Goal: Task Accomplishment & Management: Complete application form

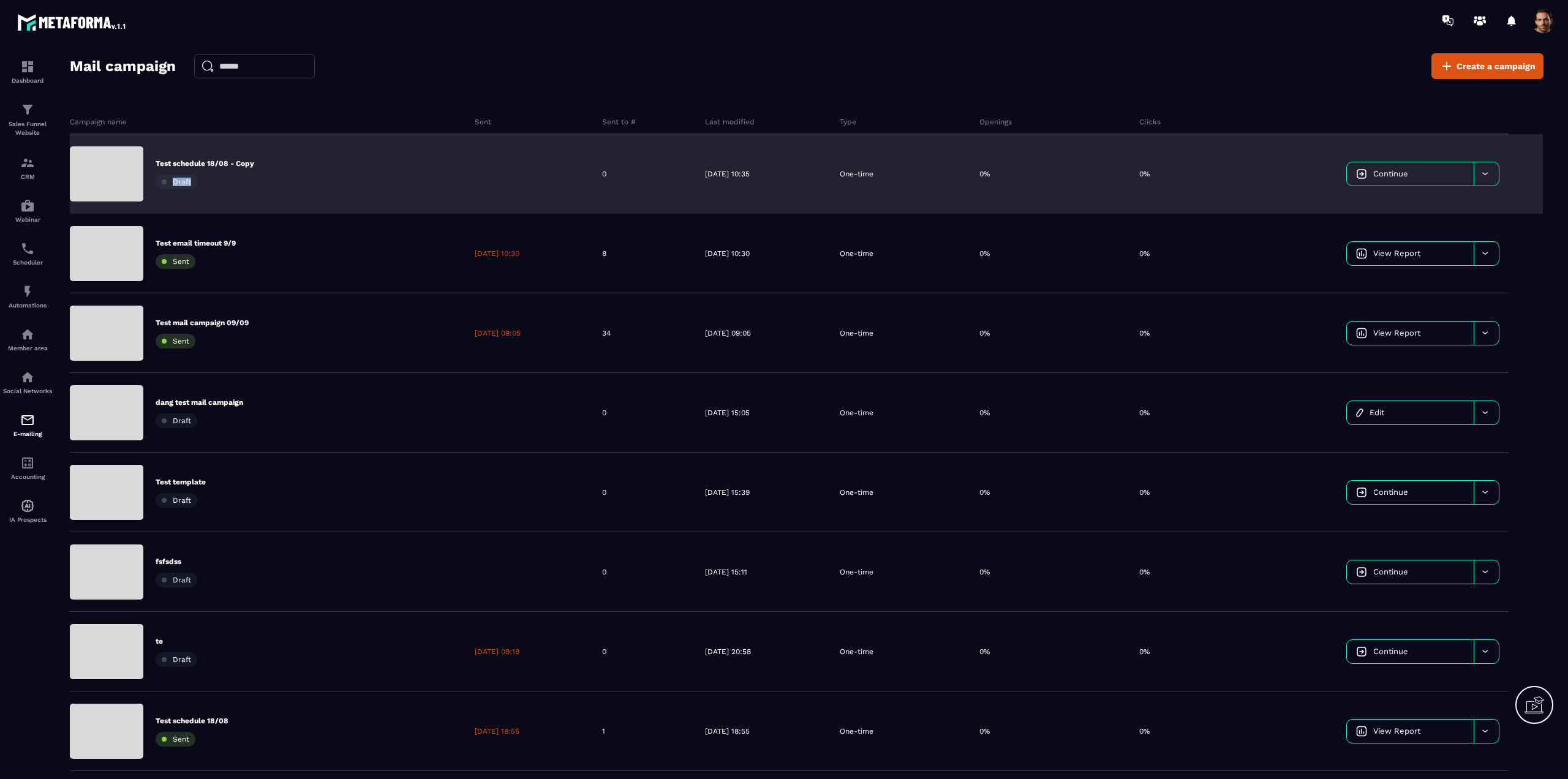
click at [225, 165] on p "Test schedule 18/08 - Copy" at bounding box center [205, 164] width 99 height 10
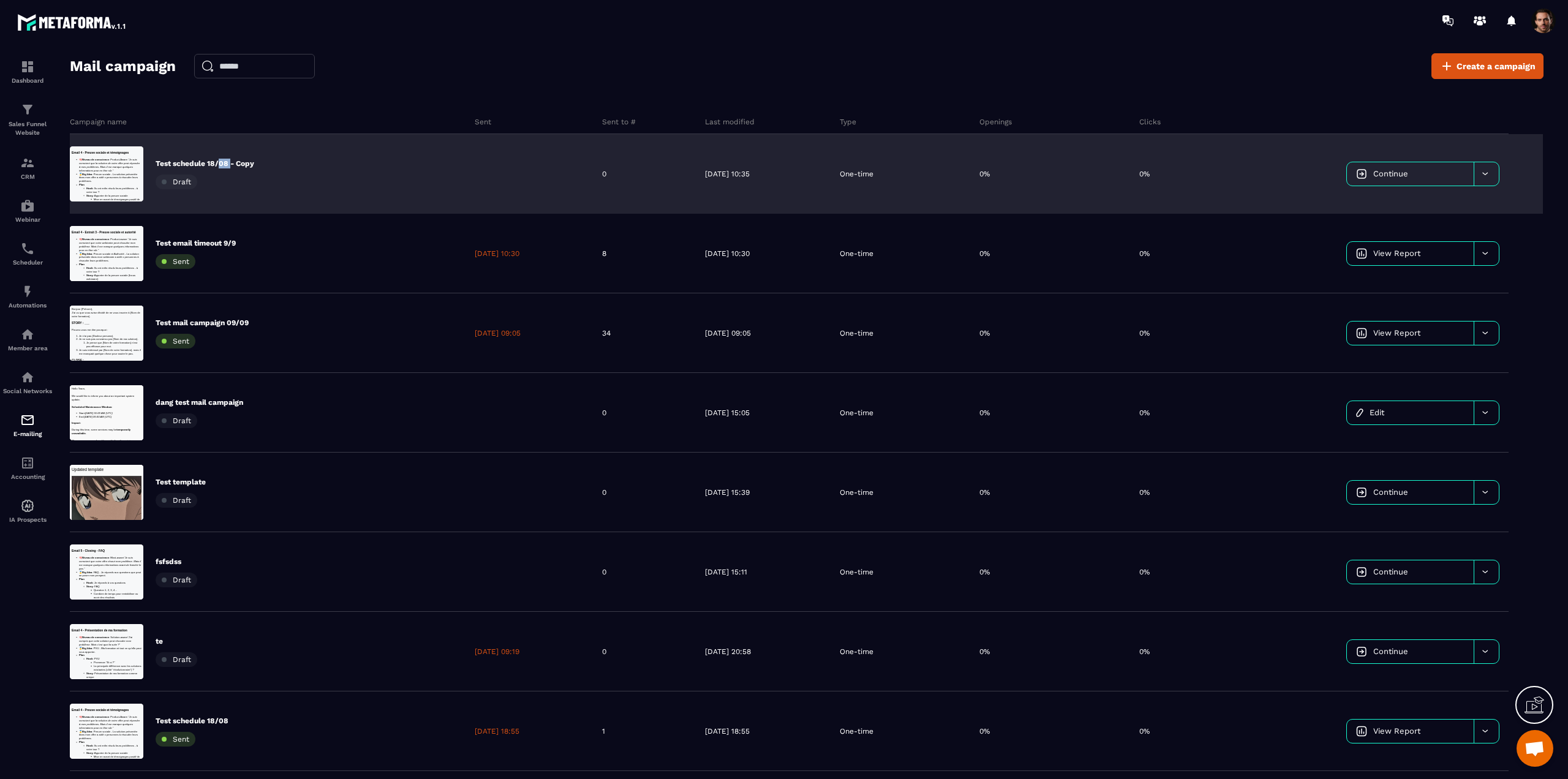
click at [412, 164] on div "Test schedule 18/08 - Copy Draft" at bounding box center [267, 174] width 395 height 80
click at [521, 185] on div at bounding box center [529, 174] width 127 height 80
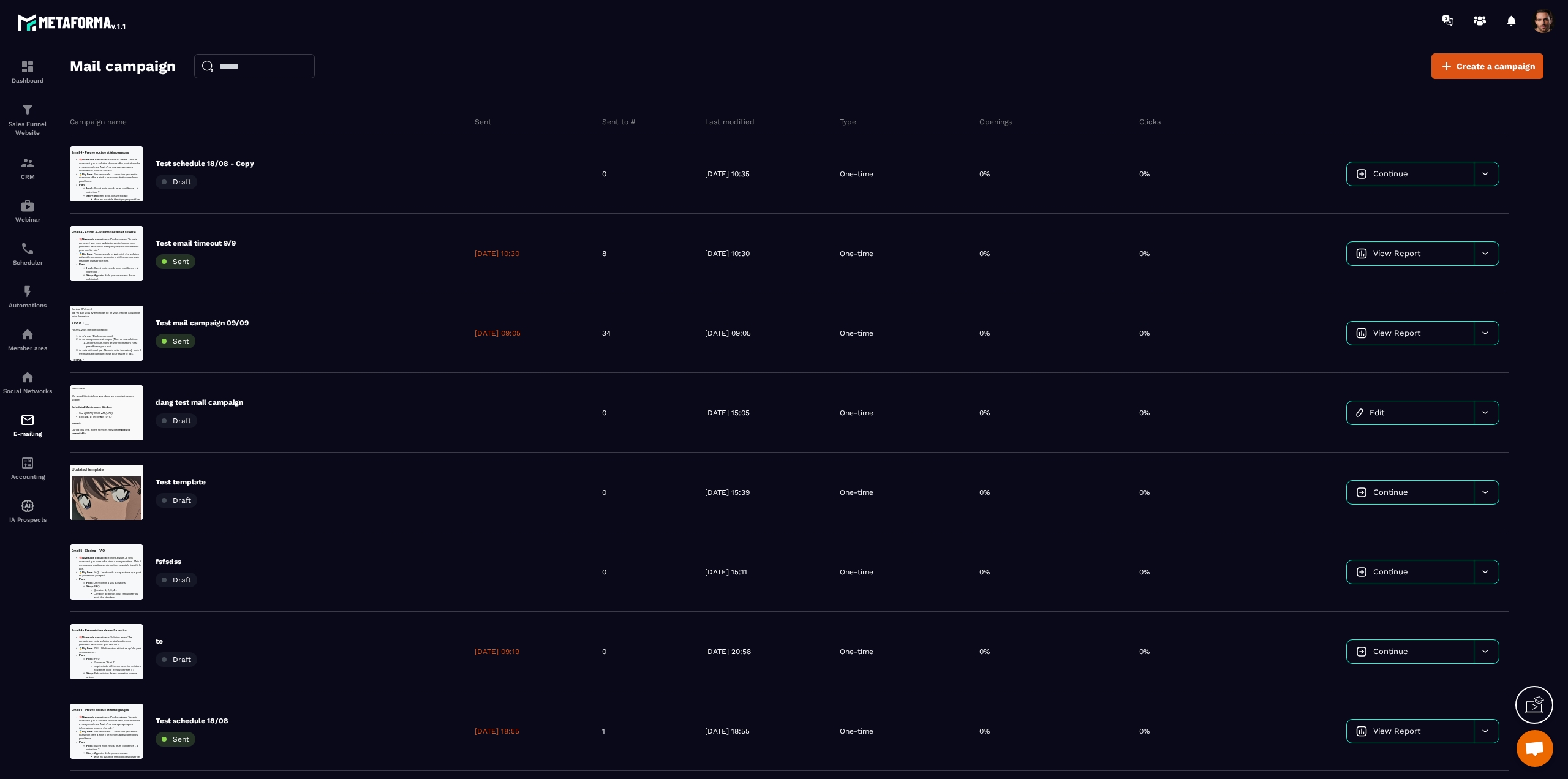
click at [570, 185] on div at bounding box center [529, 174] width 127 height 80
drag, startPoint x: 605, startPoint y: 188, endPoint x: 648, endPoint y: 185, distance: 43.1
click at [614, 189] on div "Mail campaign Create a campaign Campaign name Sent Sent to # Last modified Type…" at bounding box center [807, 427] width 1498 height 749
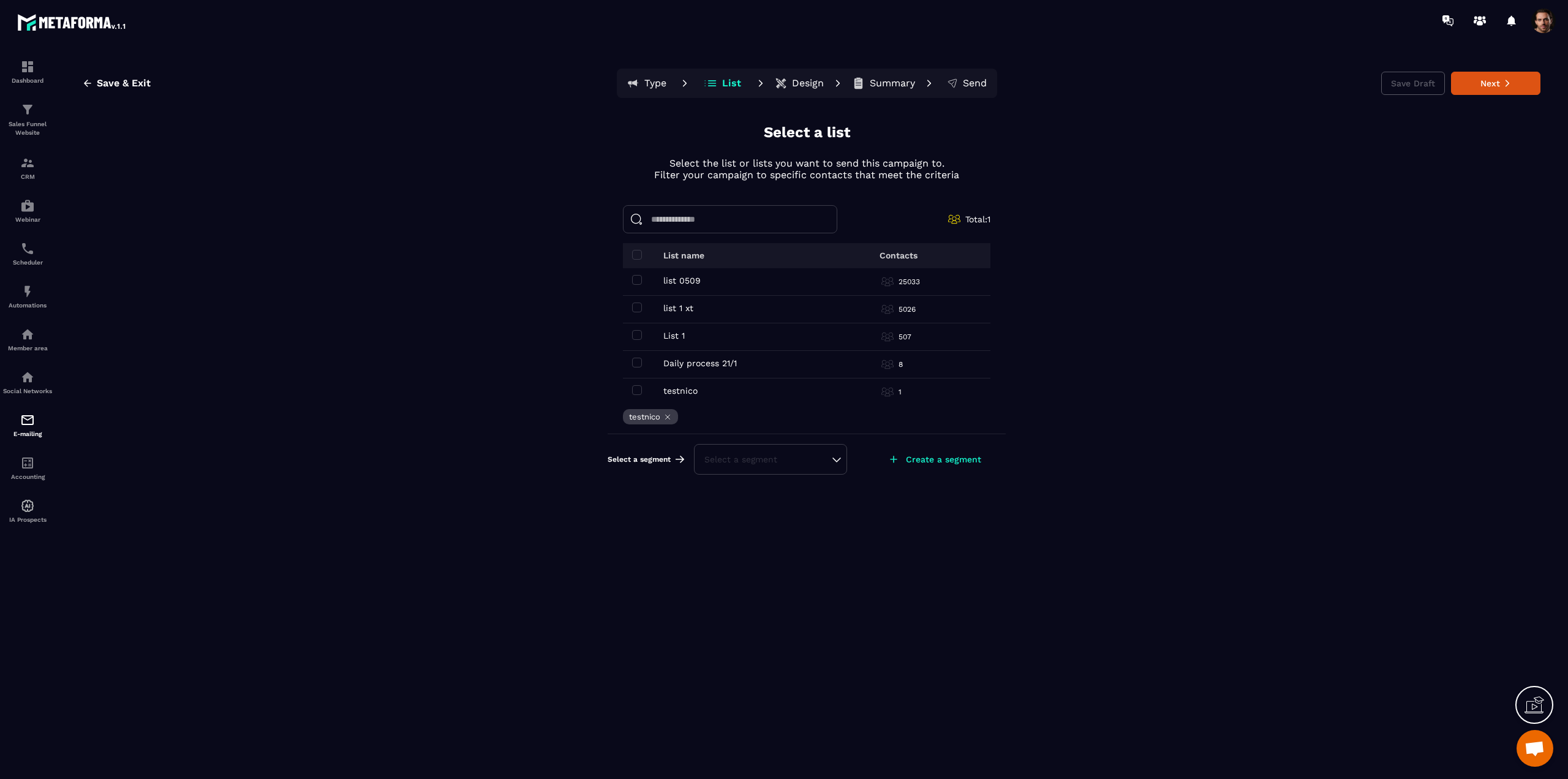
click at [650, 85] on p "Type" at bounding box center [655, 83] width 22 height 13
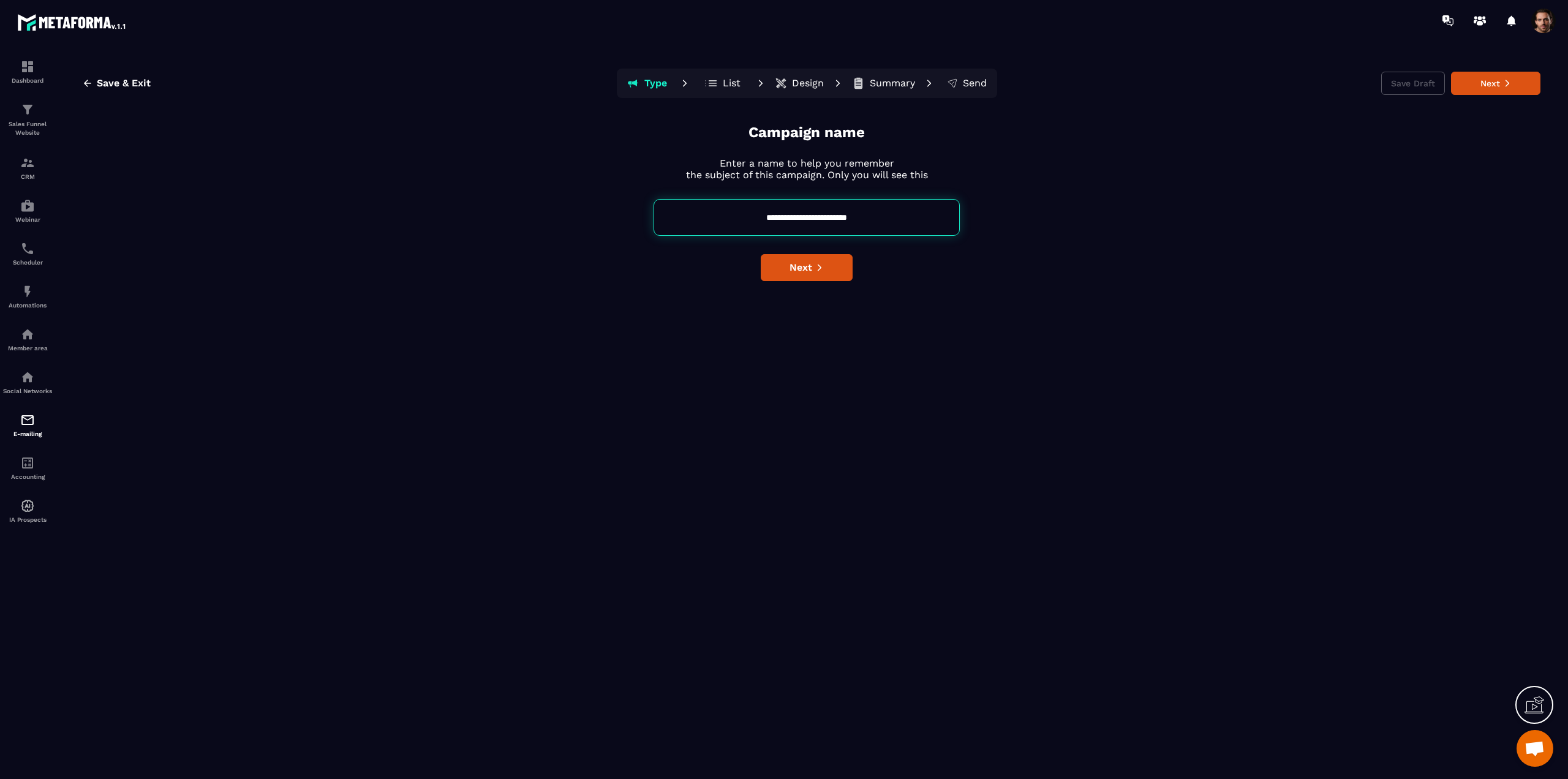
drag, startPoint x: 812, startPoint y: 218, endPoint x: 977, endPoint y: 236, distance: 166.0
click at [977, 236] on div "**********" at bounding box center [807, 448] width 1468 height 652
type input "**********"
click at [797, 272] on span "Next" at bounding box center [801, 268] width 23 height 13
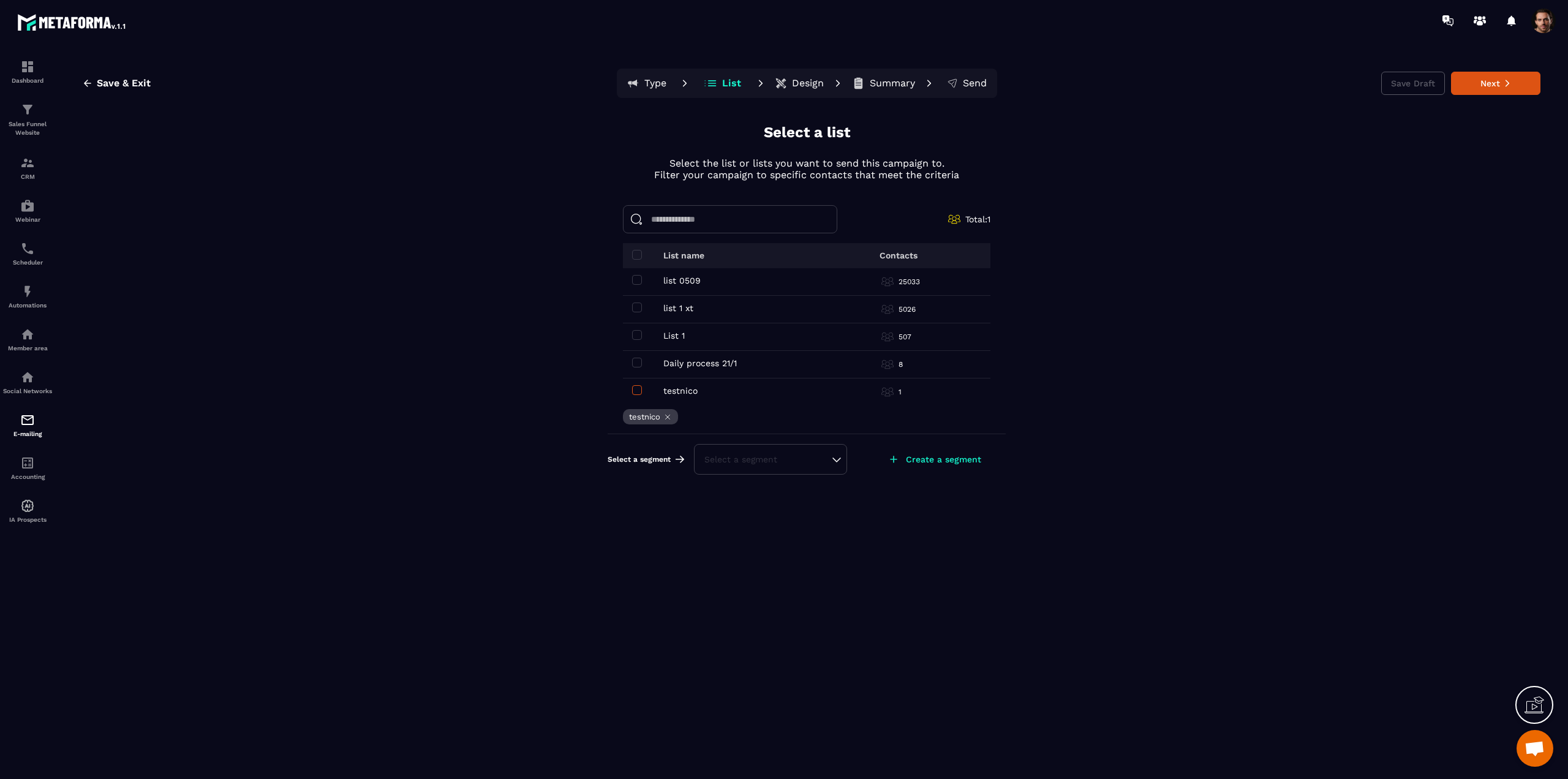
click at [638, 385] on span at bounding box center [637, 390] width 10 height 10
click at [632, 311] on span at bounding box center [637, 308] width 10 height 10
click at [636, 281] on span at bounding box center [637, 280] width 10 height 10
click at [820, 458] on div "Select a segment" at bounding box center [770, 459] width 132 height 13
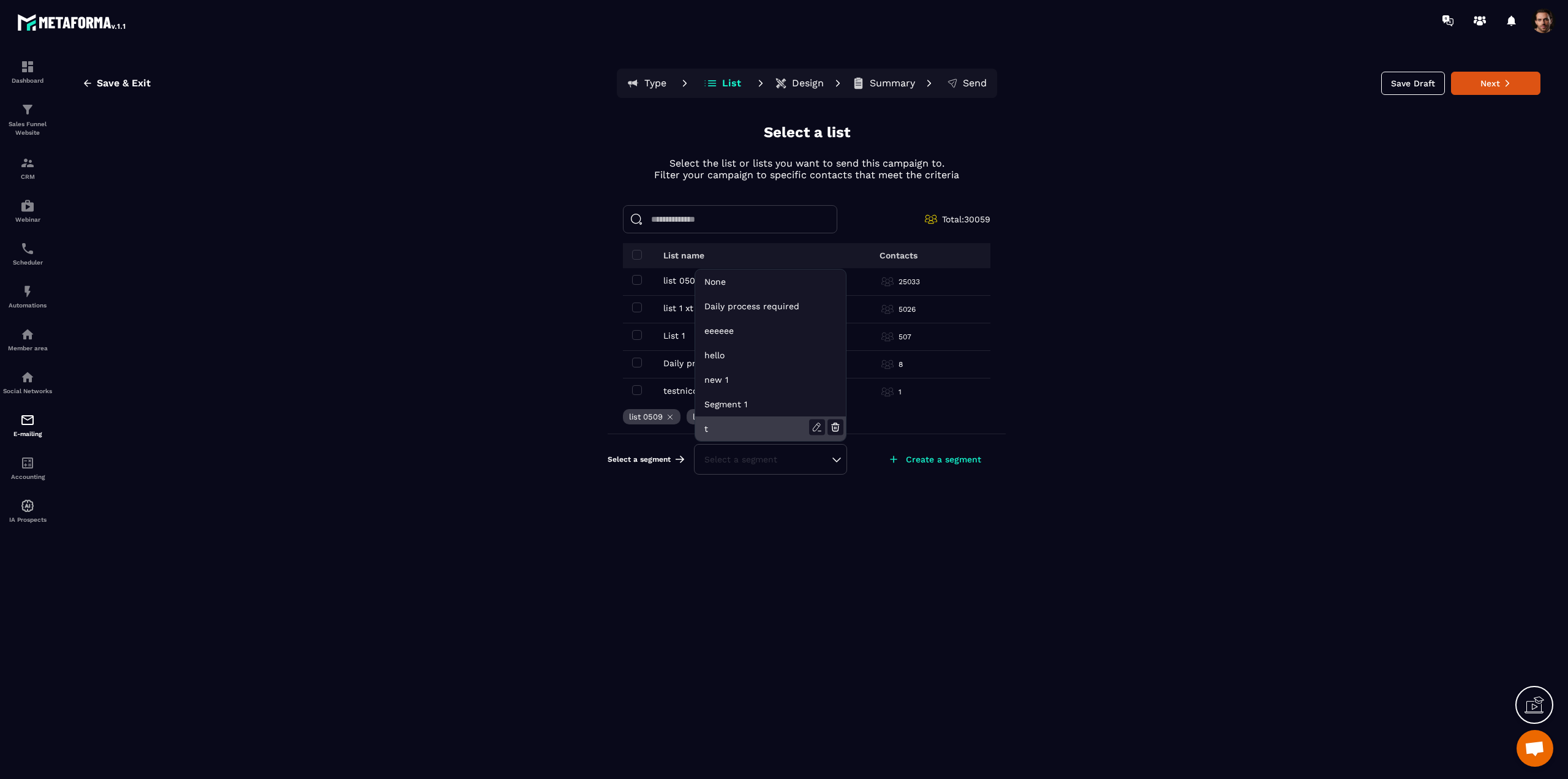
click at [786, 431] on li "t" at bounding box center [771, 429] width 151 height 24
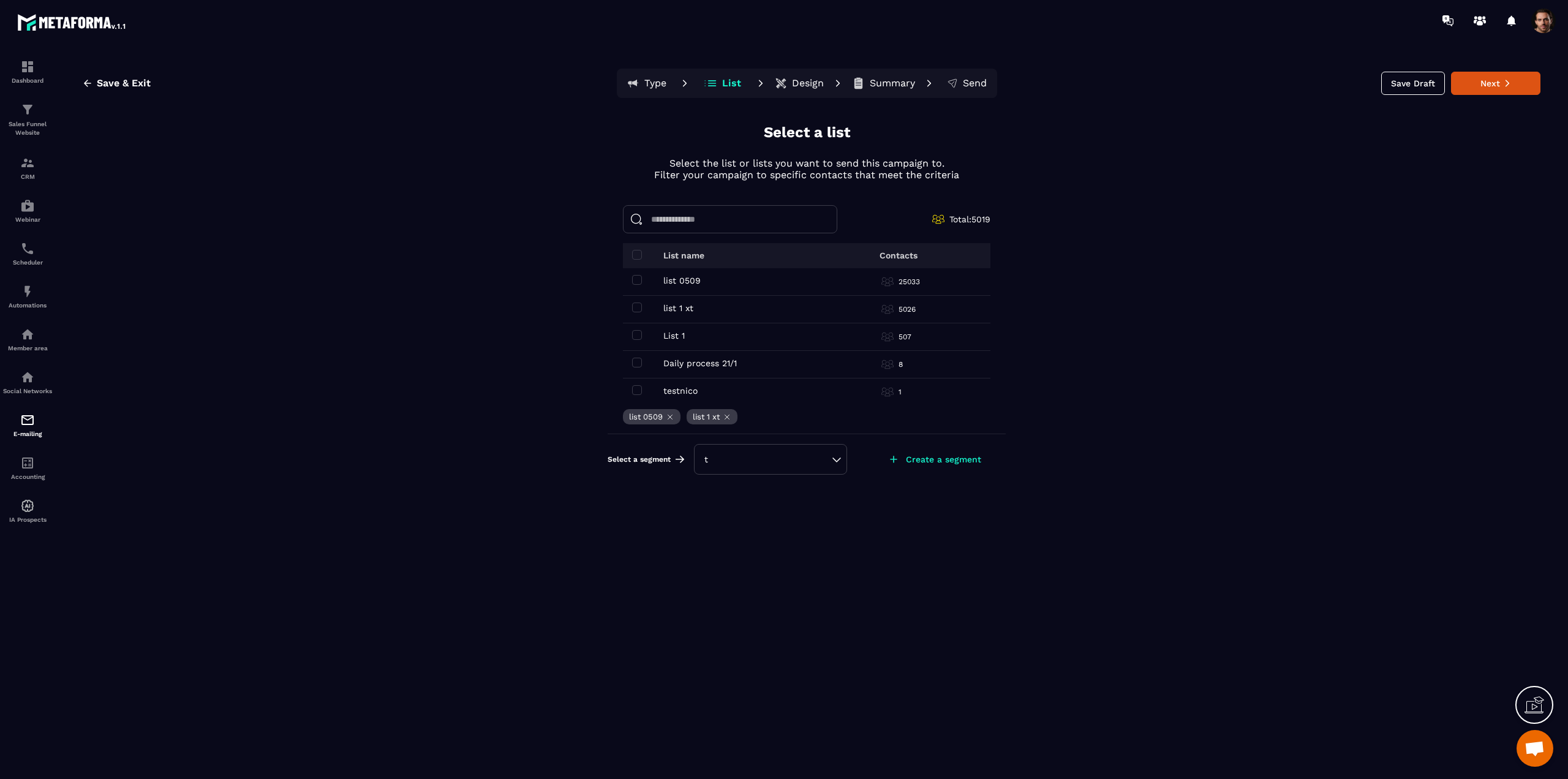
click at [831, 456] on div "t" at bounding box center [770, 459] width 132 height 13
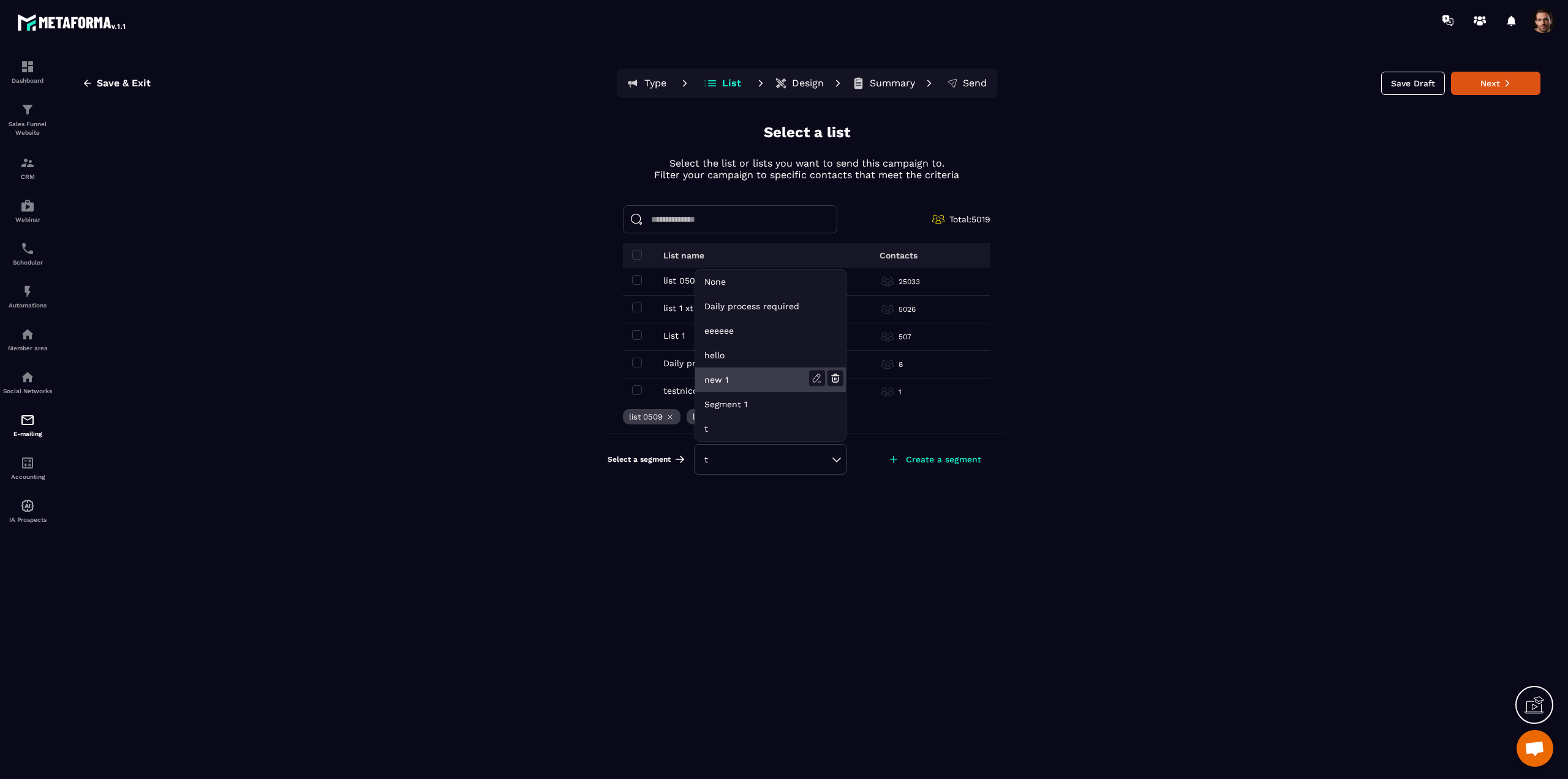
click at [775, 381] on li "new 1" at bounding box center [771, 380] width 151 height 24
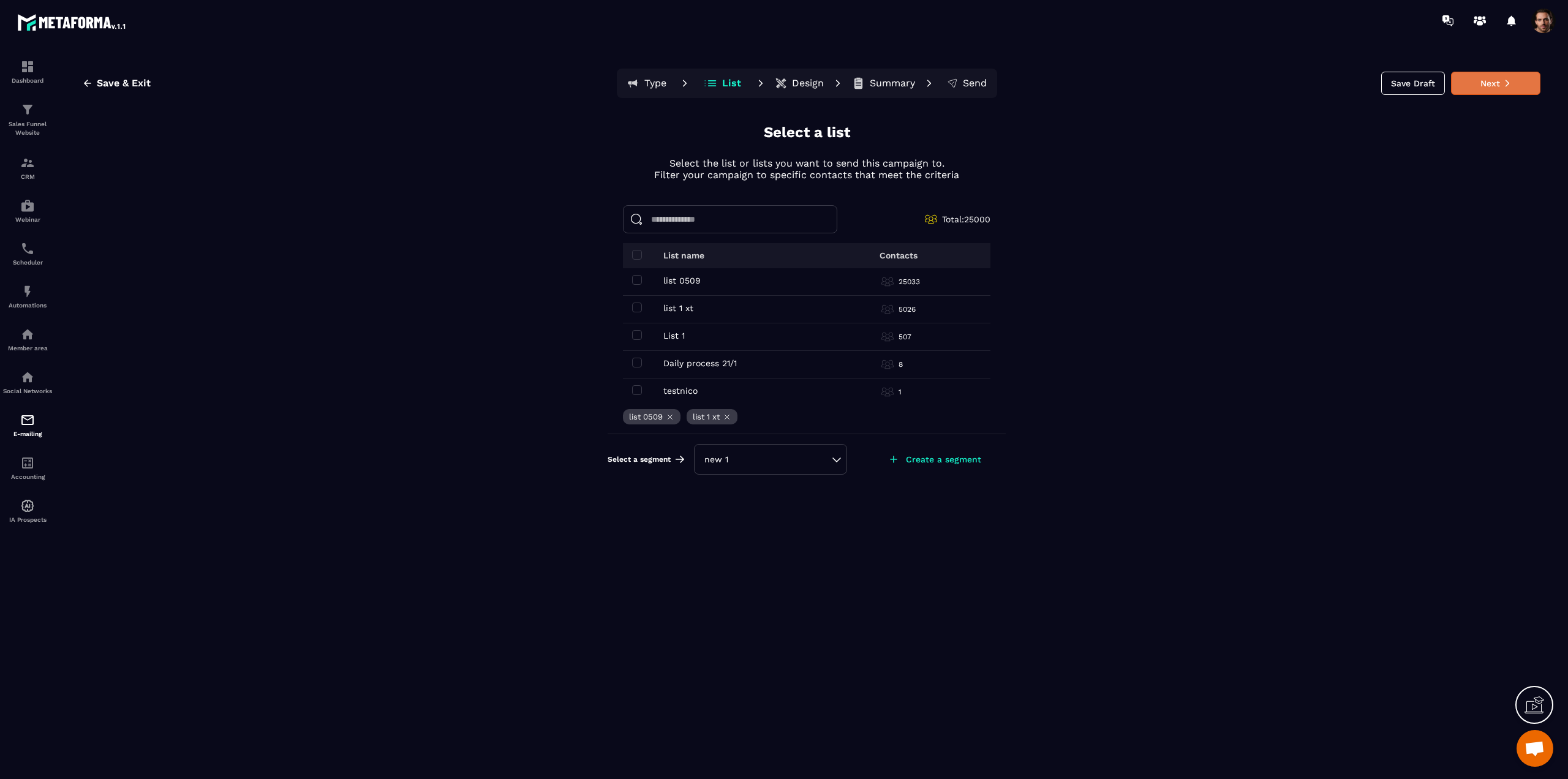
click at [1492, 75] on button "Next" at bounding box center [1496, 83] width 89 height 23
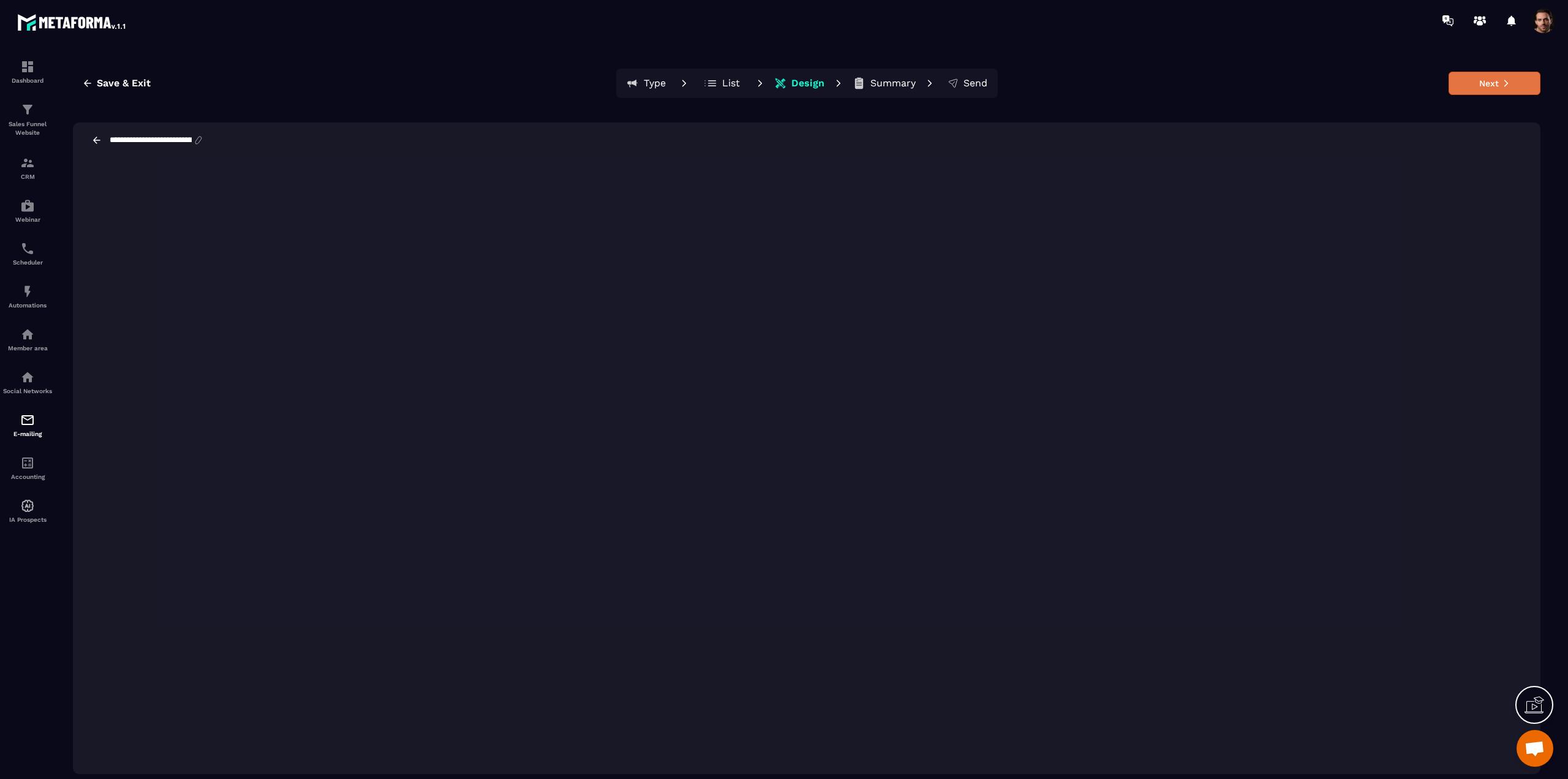
click at [1456, 88] on button "Next" at bounding box center [1495, 83] width 92 height 23
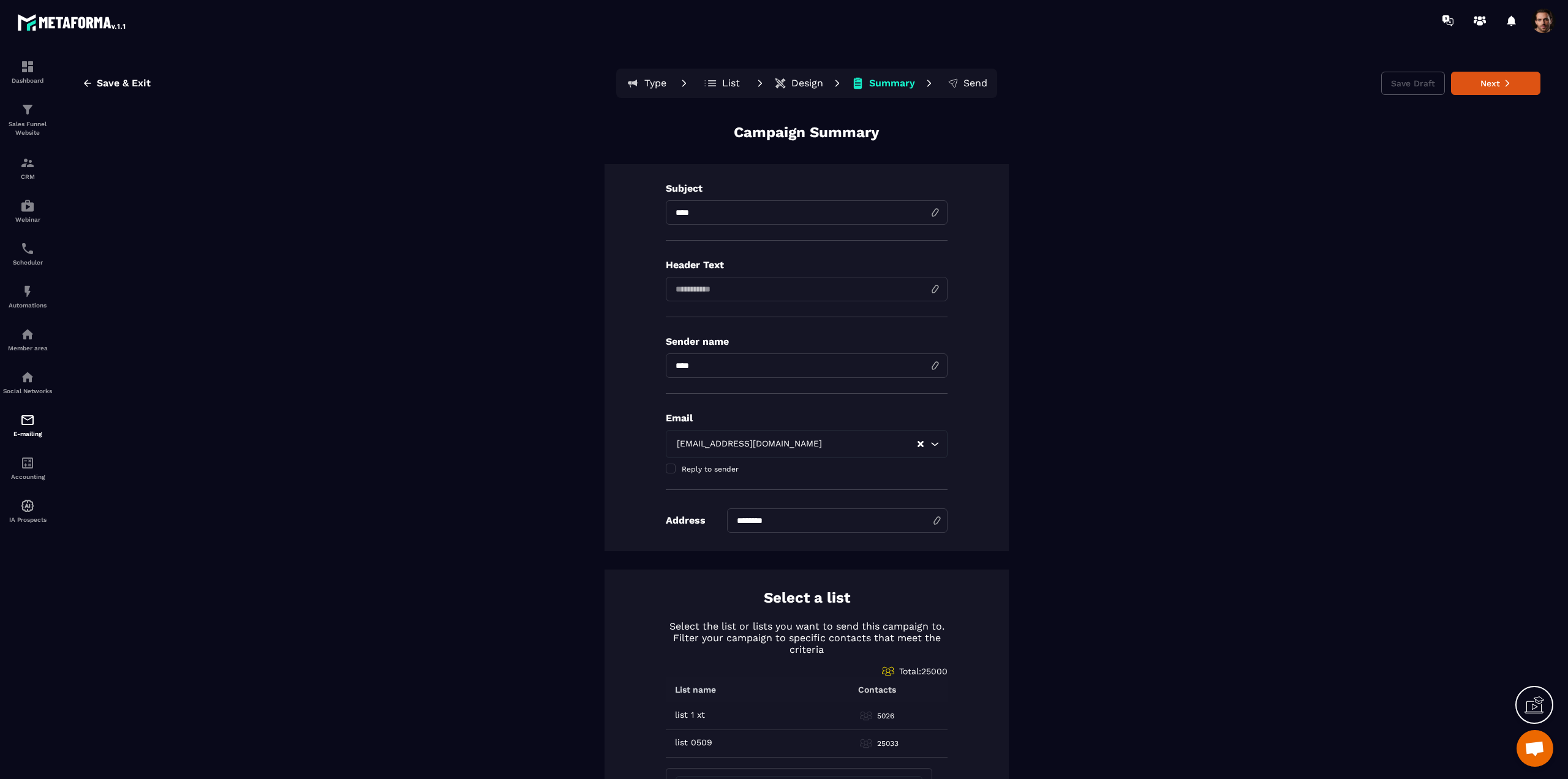
click at [796, 86] on p "Design" at bounding box center [807, 83] width 32 height 13
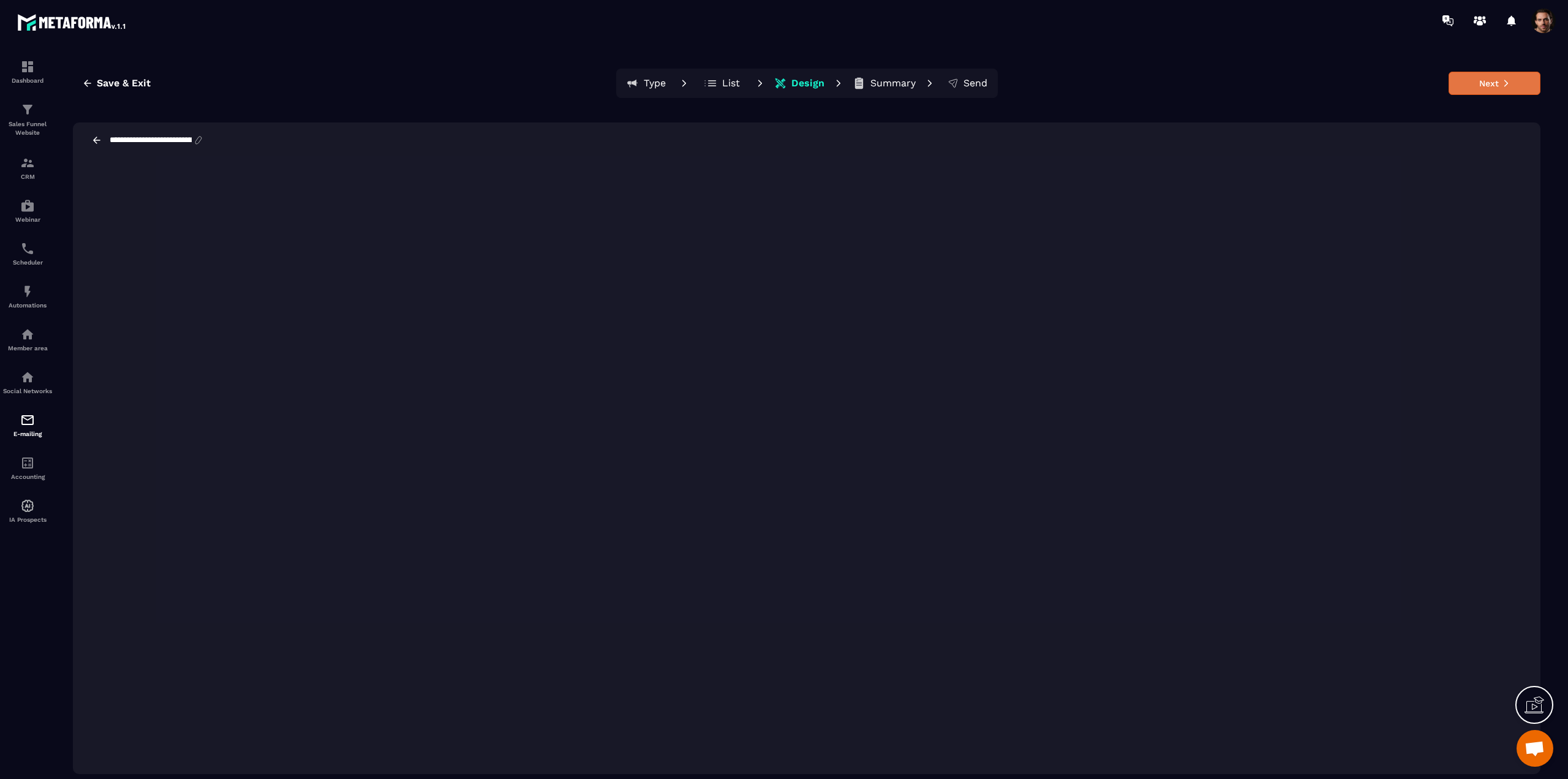
click at [1489, 84] on button "Next" at bounding box center [1495, 83] width 92 height 23
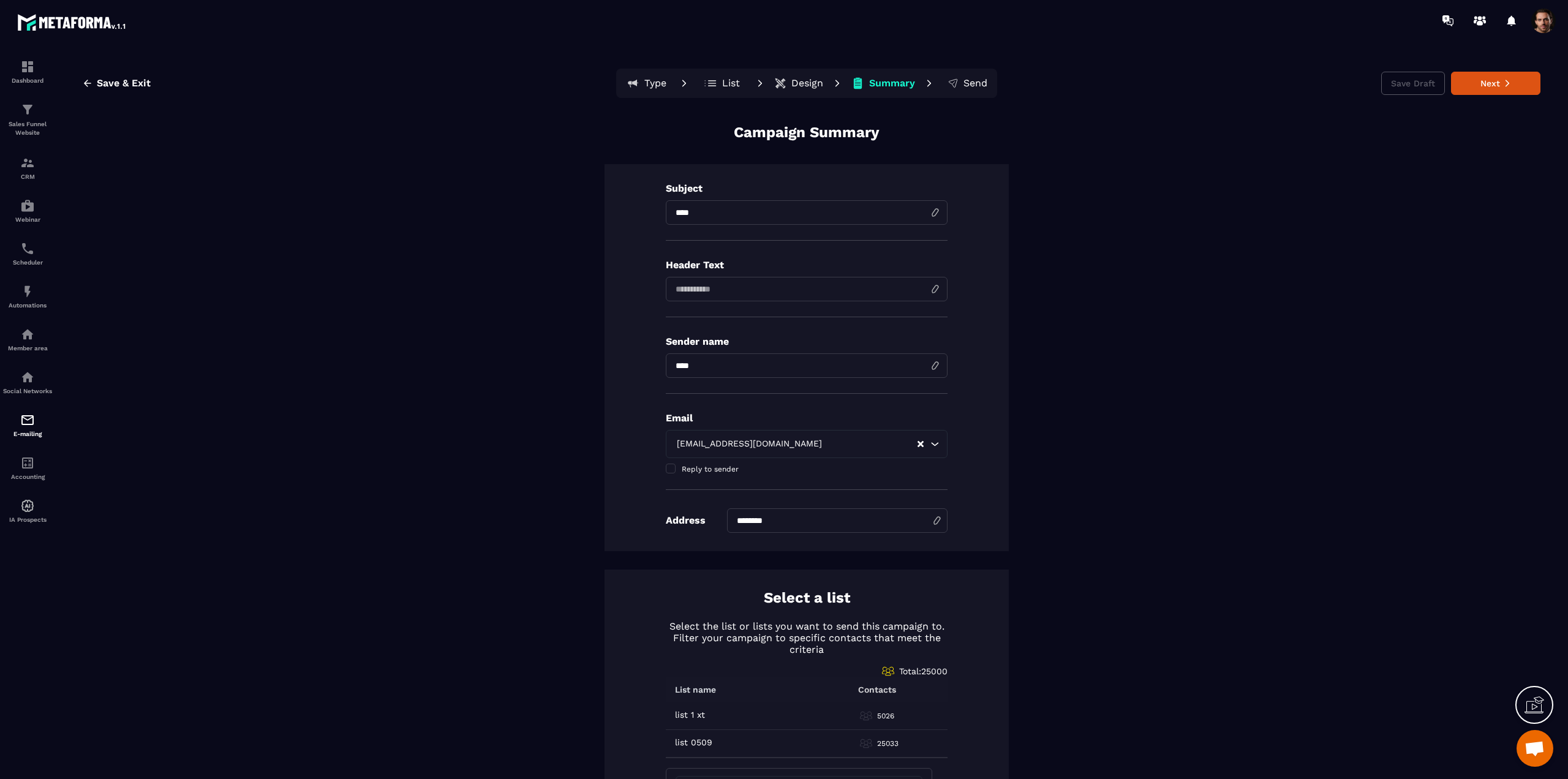
drag, startPoint x: 728, startPoint y: 210, endPoint x: 603, endPoint y: 201, distance: 125.3
click at [604, 201] on div "Subject **** Header Text Sender name Email test@sebastienhanouna.com Loading...…" at bounding box center [807, 358] width 404 height 387
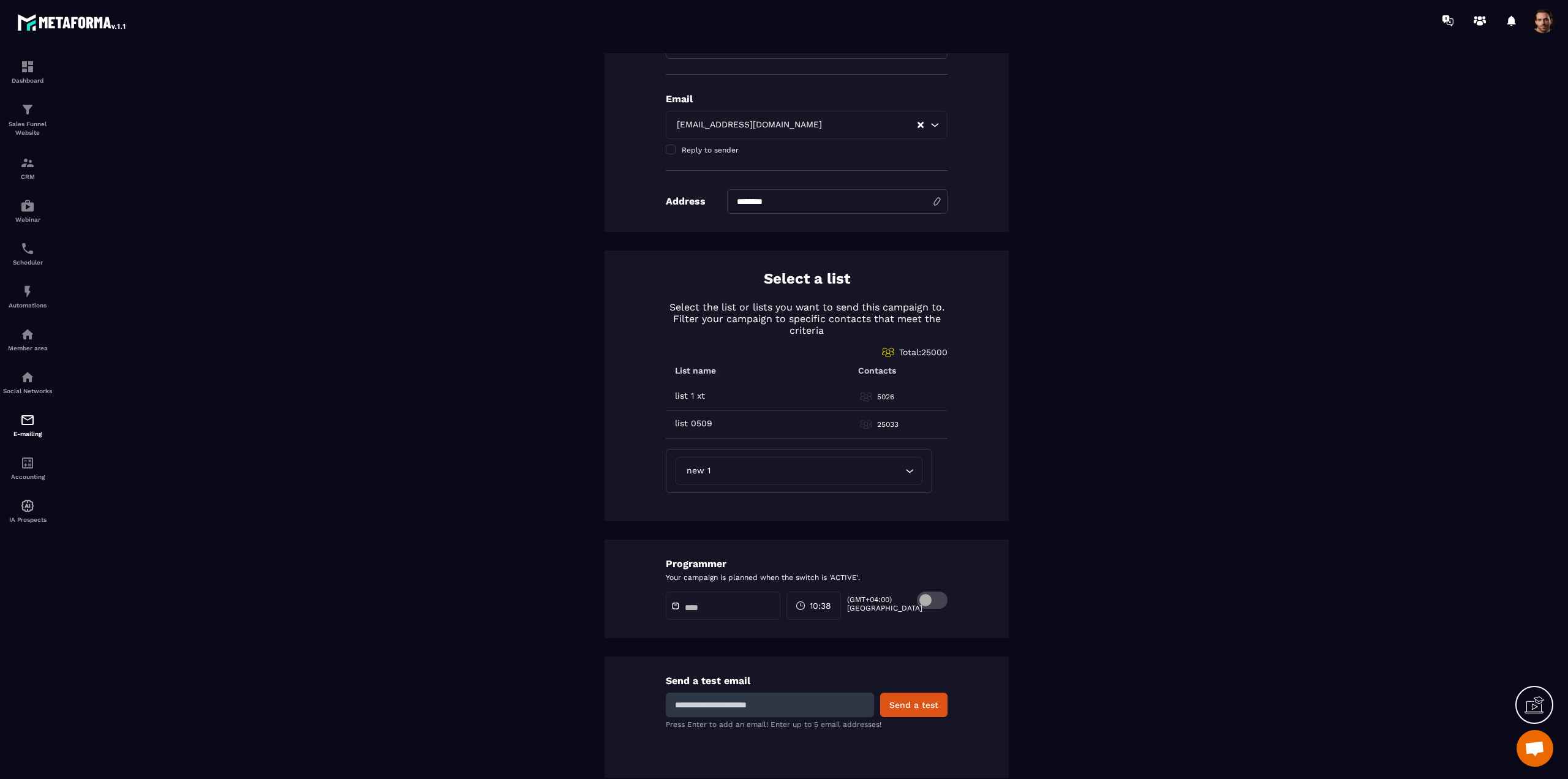
scroll to position [323, 0]
type input "**********"
click at [925, 594] on span at bounding box center [932, 596] width 31 height 17
click at [726, 605] on input "text" at bounding box center [728, 604] width 86 height 9
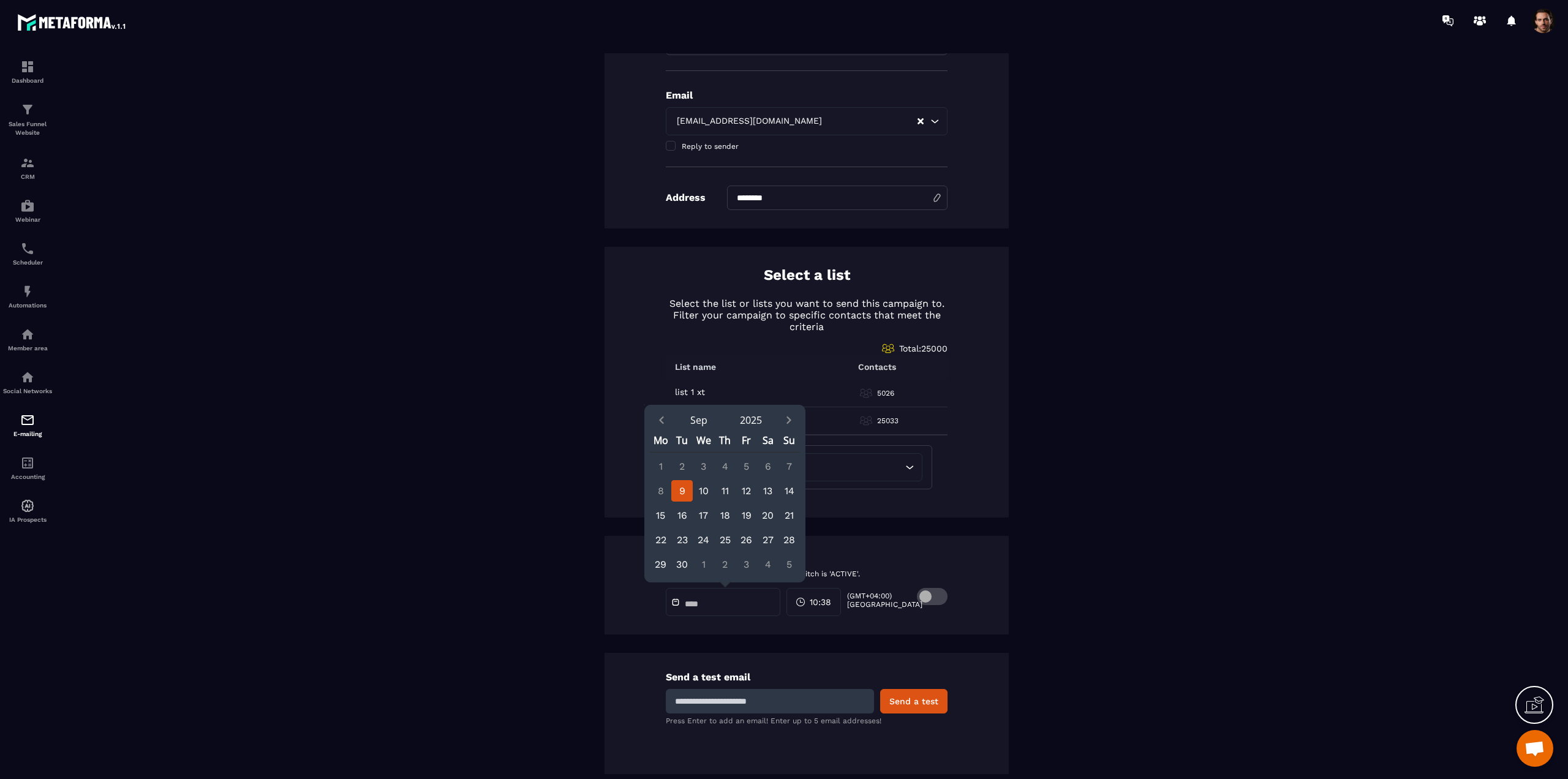
click at [677, 486] on div "9" at bounding box center [682, 491] width 21 height 21
type input "**********"
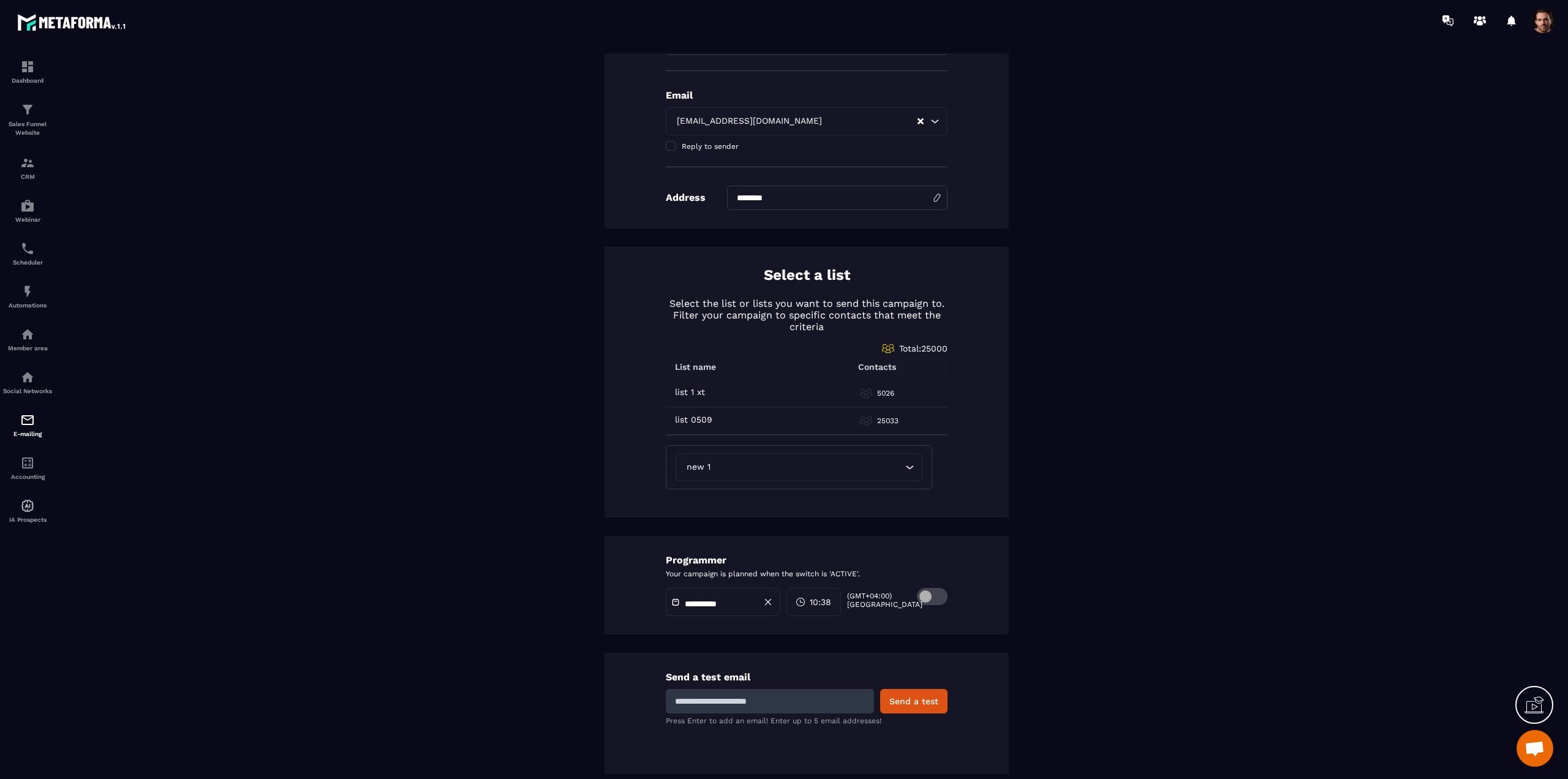
click at [805, 604] on icon at bounding box center [801, 602] width 10 height 10
click at [785, 733] on div "7 (7 AM)" at bounding box center [792, 739] width 62 height 16
click at [852, 701] on div "43" at bounding box center [853, 700] width 62 height 16
click at [1009, 549] on div "**********" at bounding box center [807, 287] width 1468 height 975
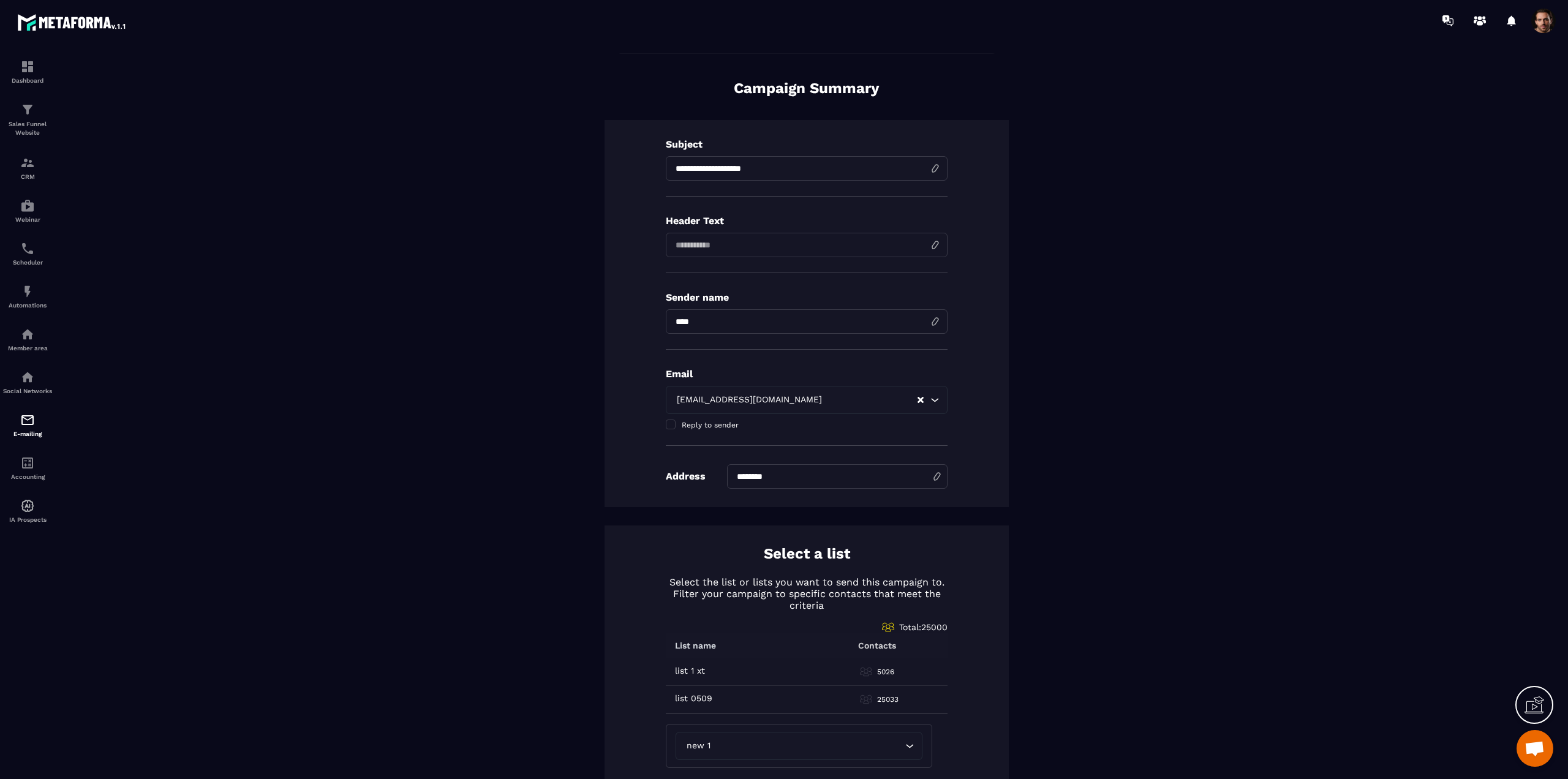
scroll to position [0, 0]
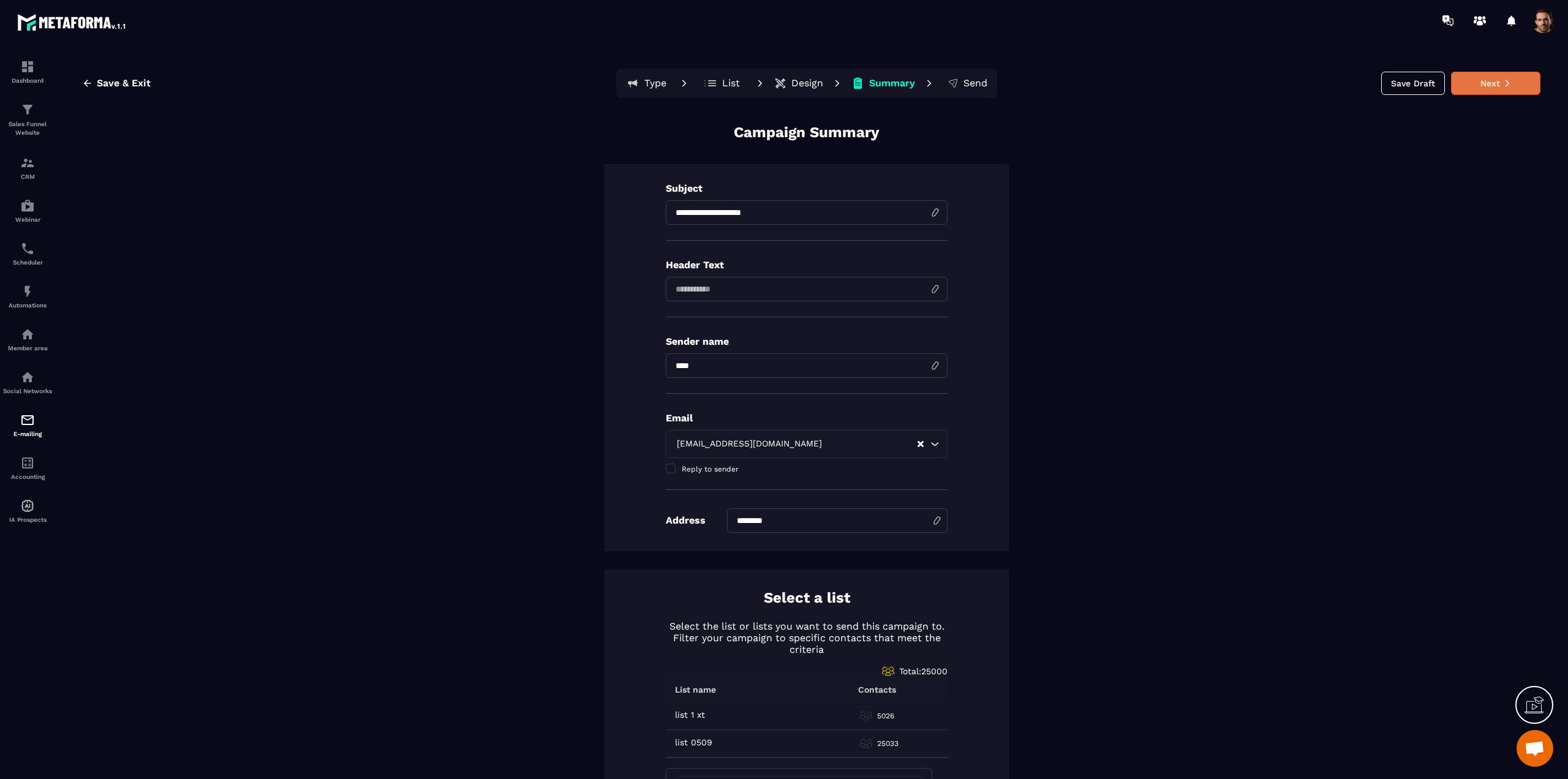
click at [1474, 83] on button "Next" at bounding box center [1496, 83] width 89 height 23
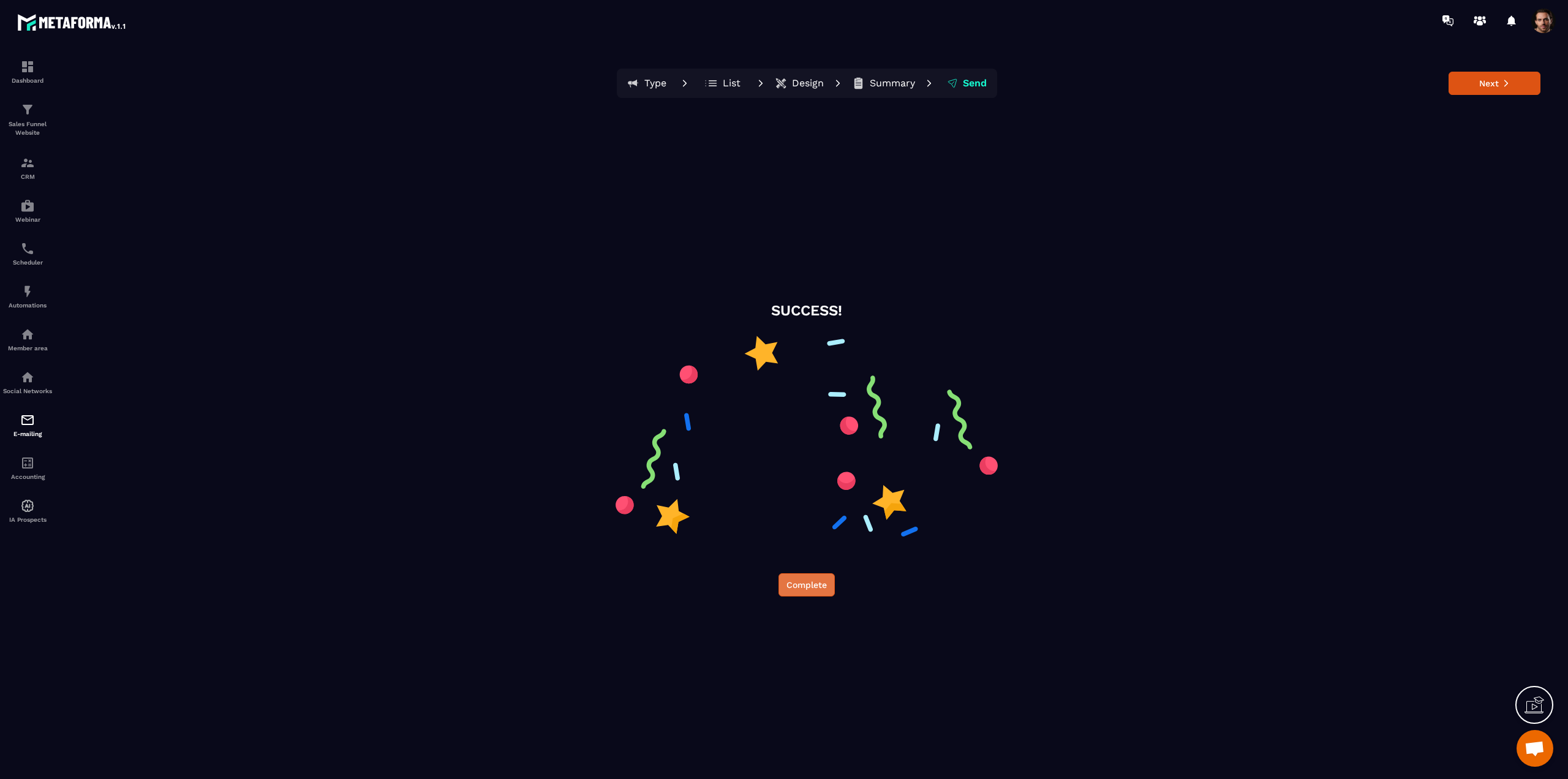
click at [800, 588] on button "Complete" at bounding box center [807, 584] width 56 height 23
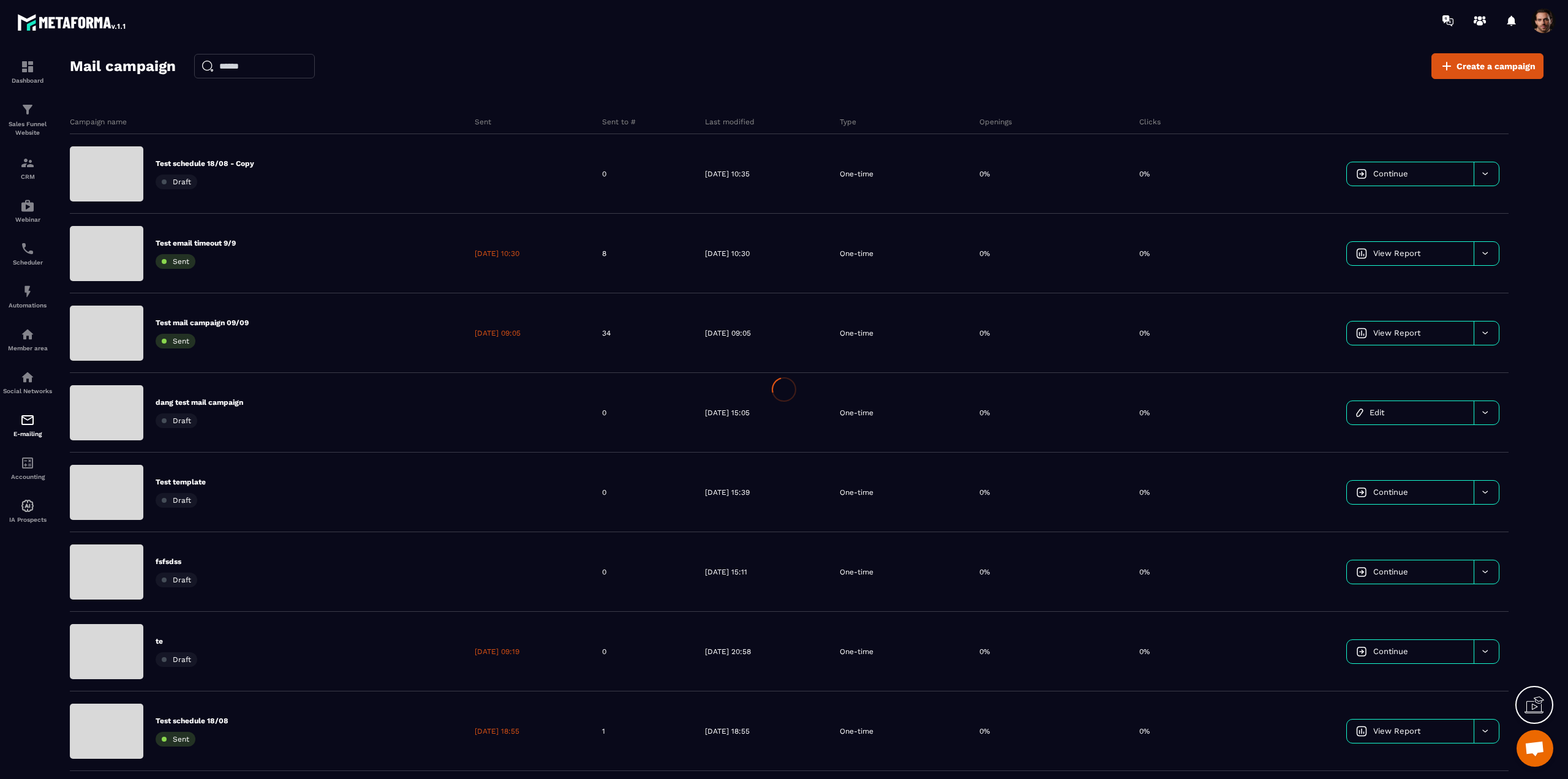
click at [23, 433] on div at bounding box center [784, 389] width 1568 height 779
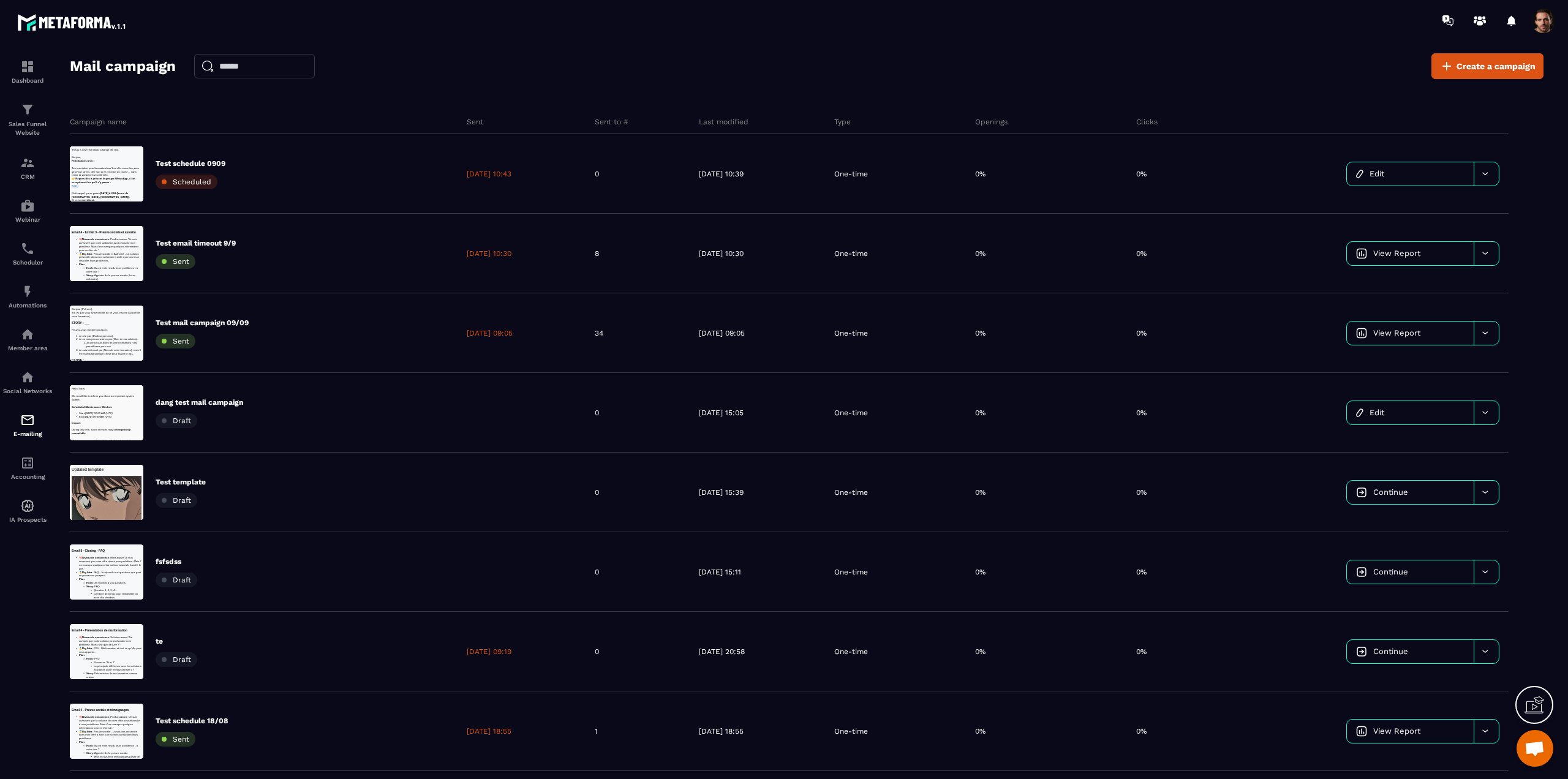
click at [1527, 21] on div at bounding box center [1498, 21] width 126 height 24
click at [1541, 23] on span at bounding box center [1544, 21] width 24 height 24
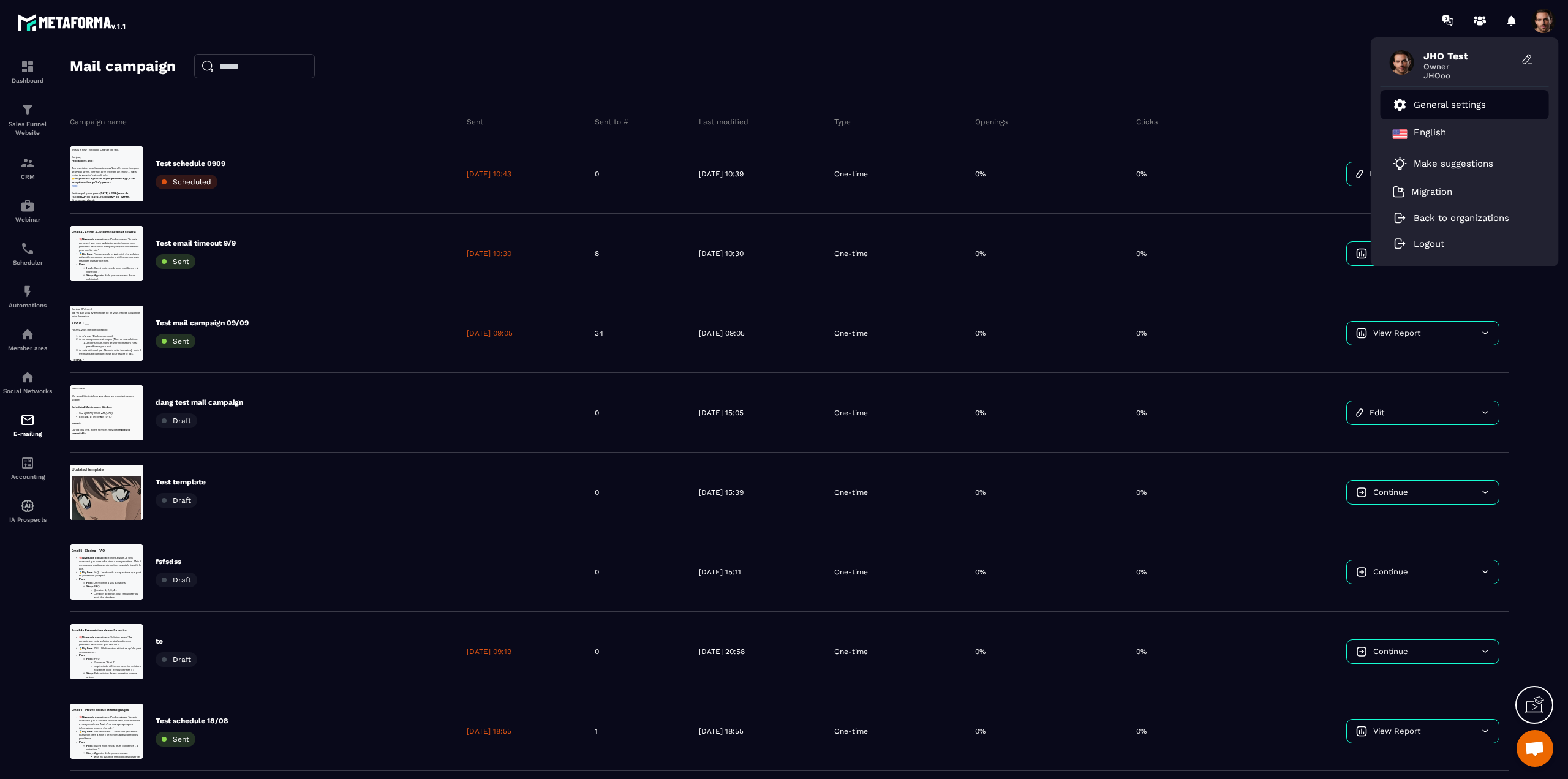
click at [1447, 100] on p "General settings" at bounding box center [1449, 105] width 72 height 11
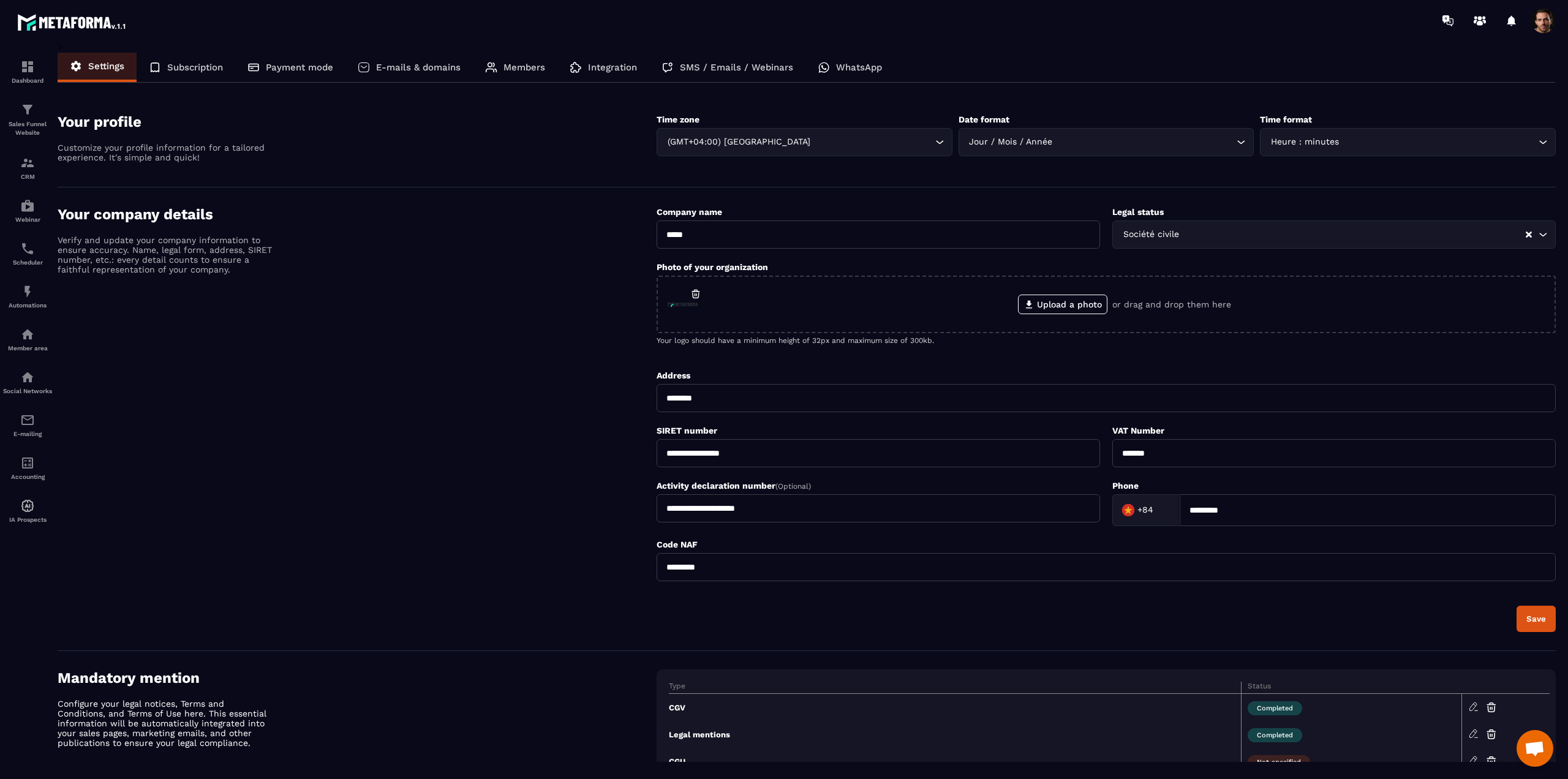
click at [717, 69] on p "SMS / Emails / Webinars" at bounding box center [736, 68] width 114 height 11
